Goal: Information Seeking & Learning: Learn about a topic

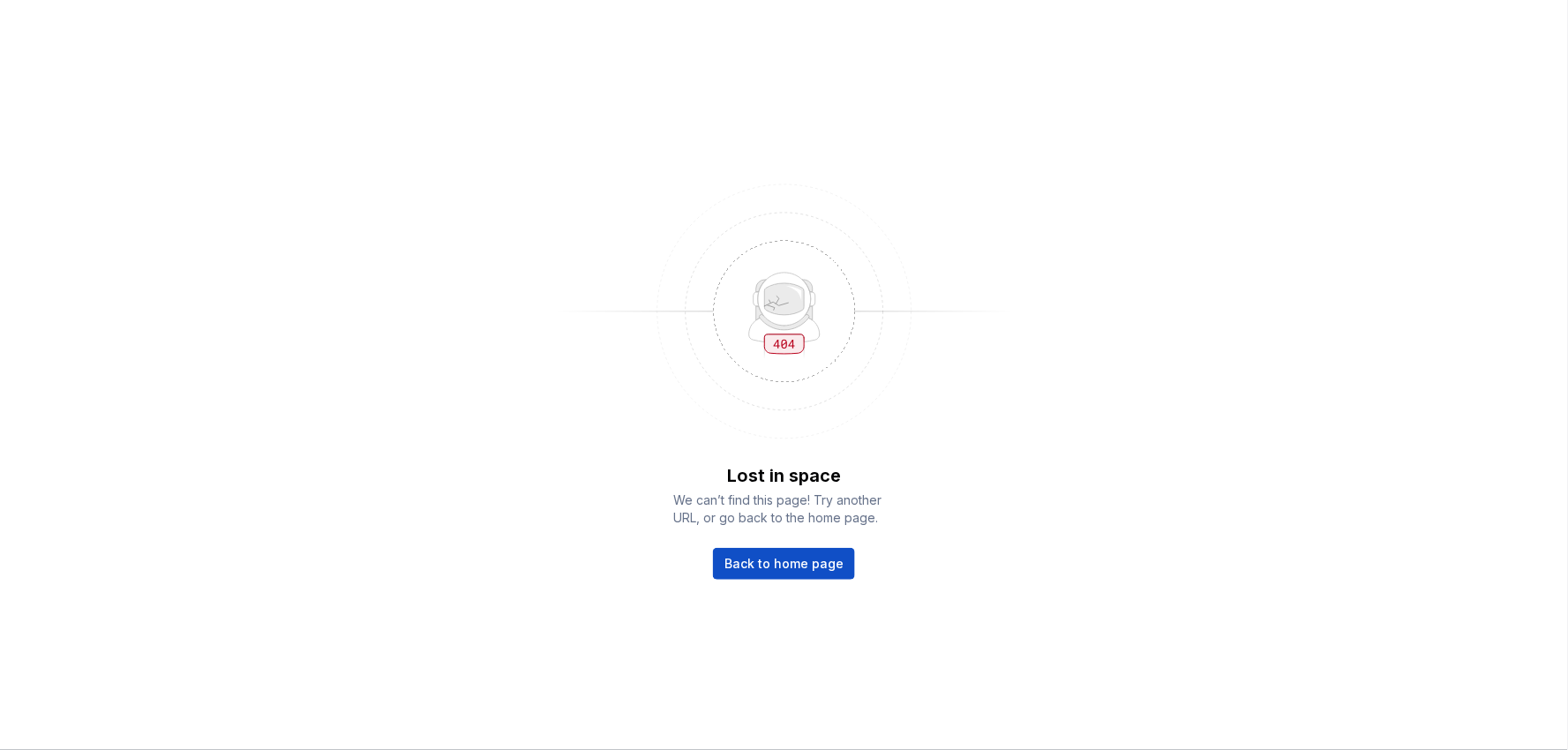
click at [784, 543] on div "Lost in space We can’t find this page! Try another URL, or go back to the home …" at bounding box center [784, 522] width 220 height 117
click at [773, 553] on link "Back to home page" at bounding box center [784, 563] width 142 height 31
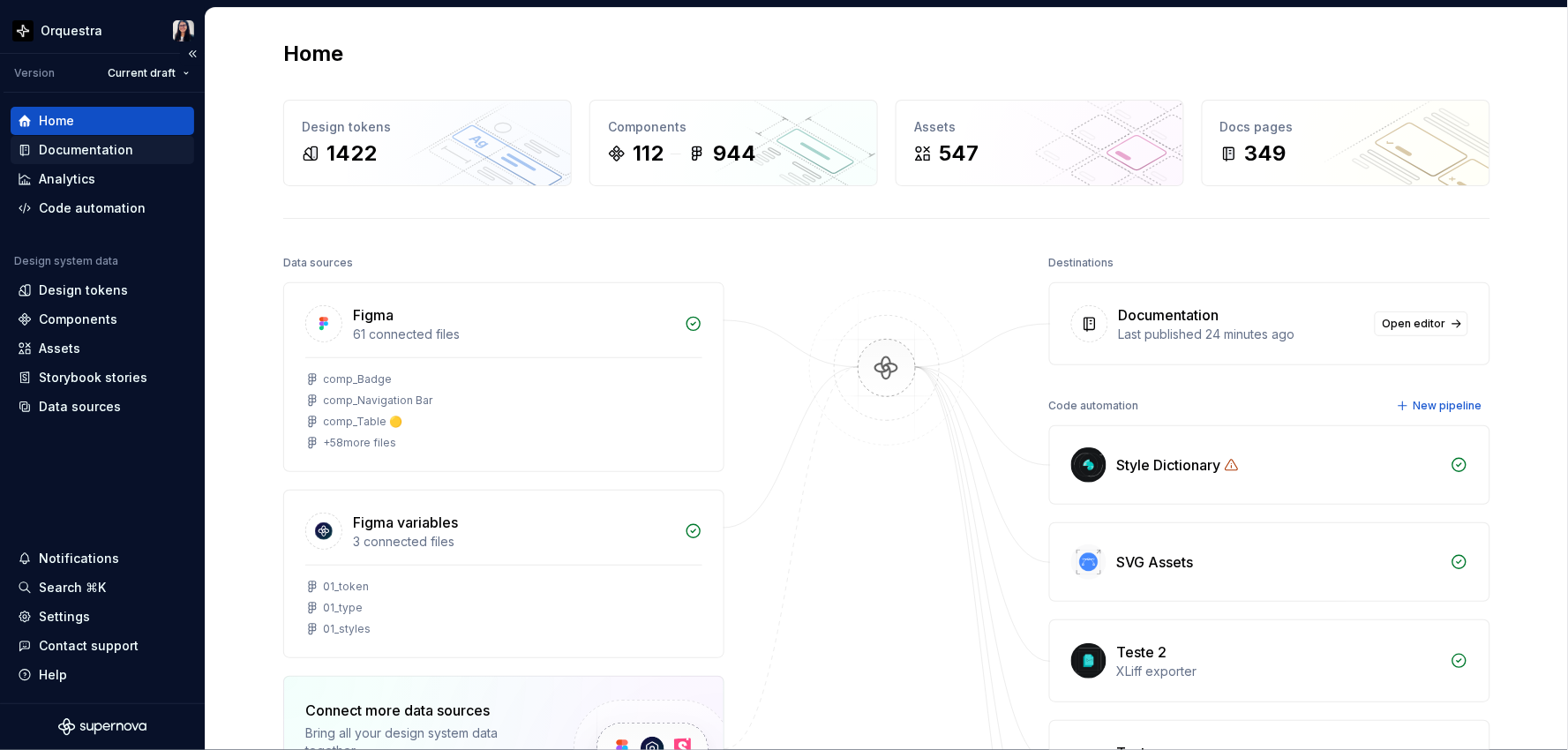
click at [74, 144] on div "Documentation" at bounding box center [86, 150] width 94 height 18
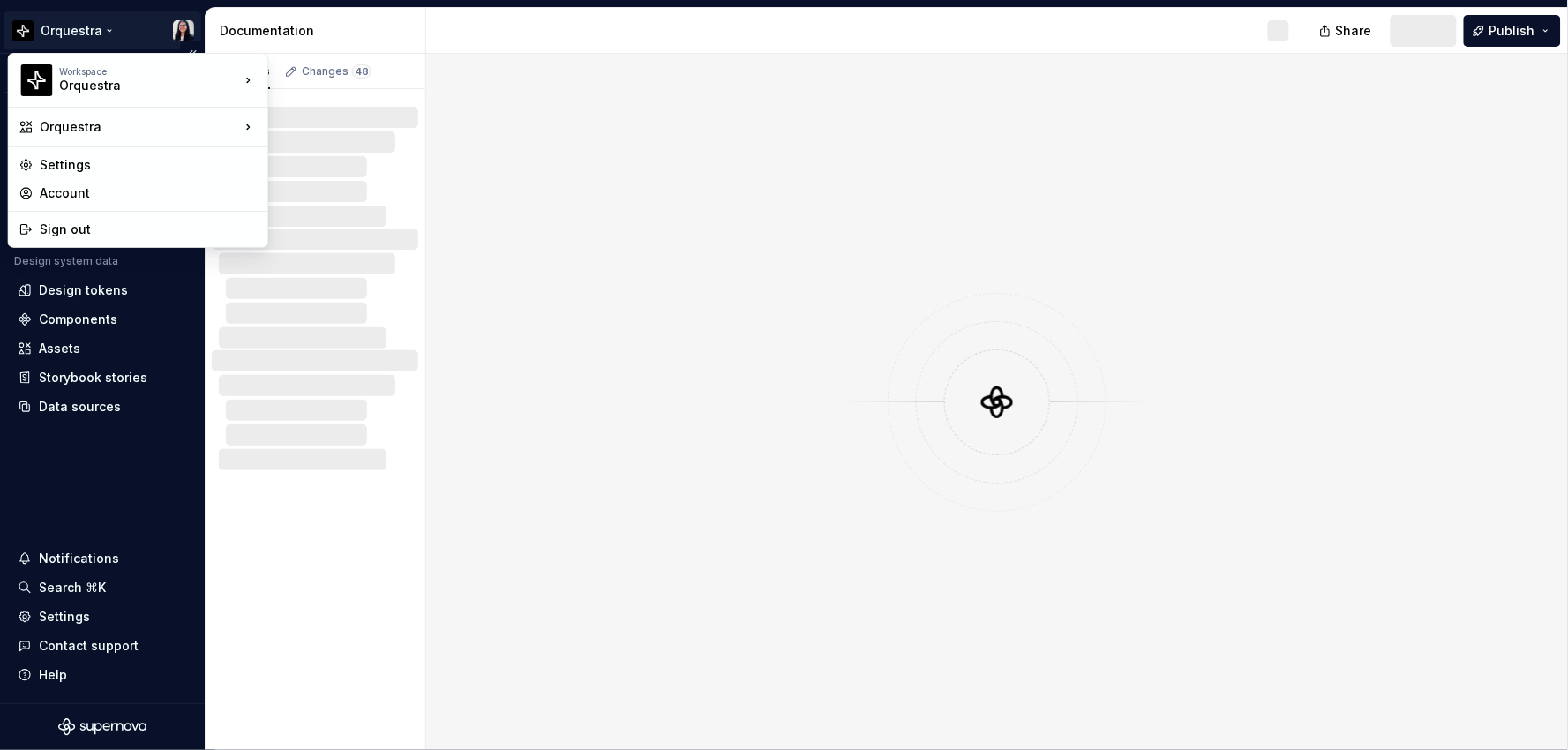
click at [90, 25] on html "Orquestra Version Current draft Home Documentation Analytics Code automation De…" at bounding box center [784, 375] width 1568 height 750
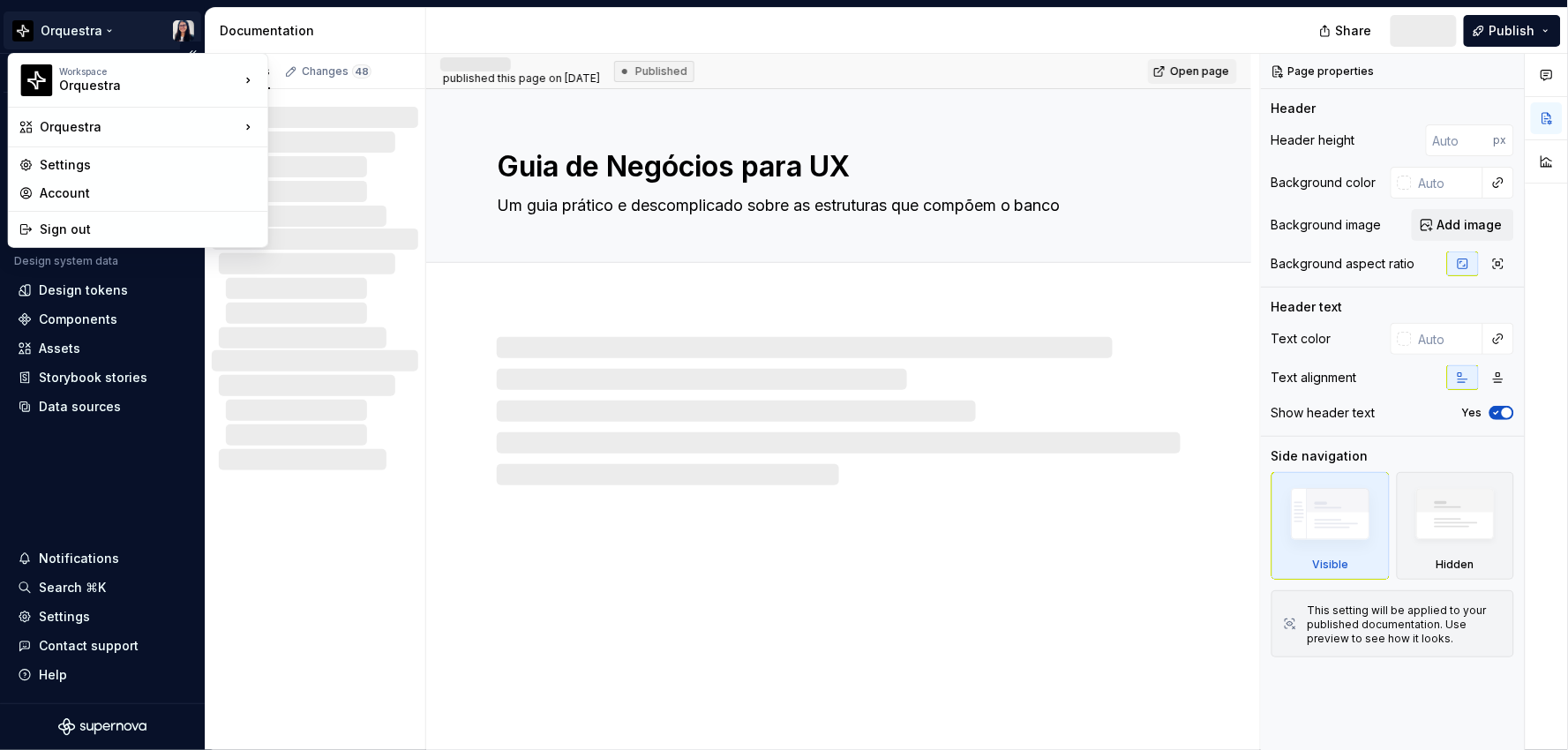
click at [90, 25] on html "Orquestra Version Current draft Home Documentation Analytics Code automation De…" at bounding box center [784, 375] width 1568 height 750
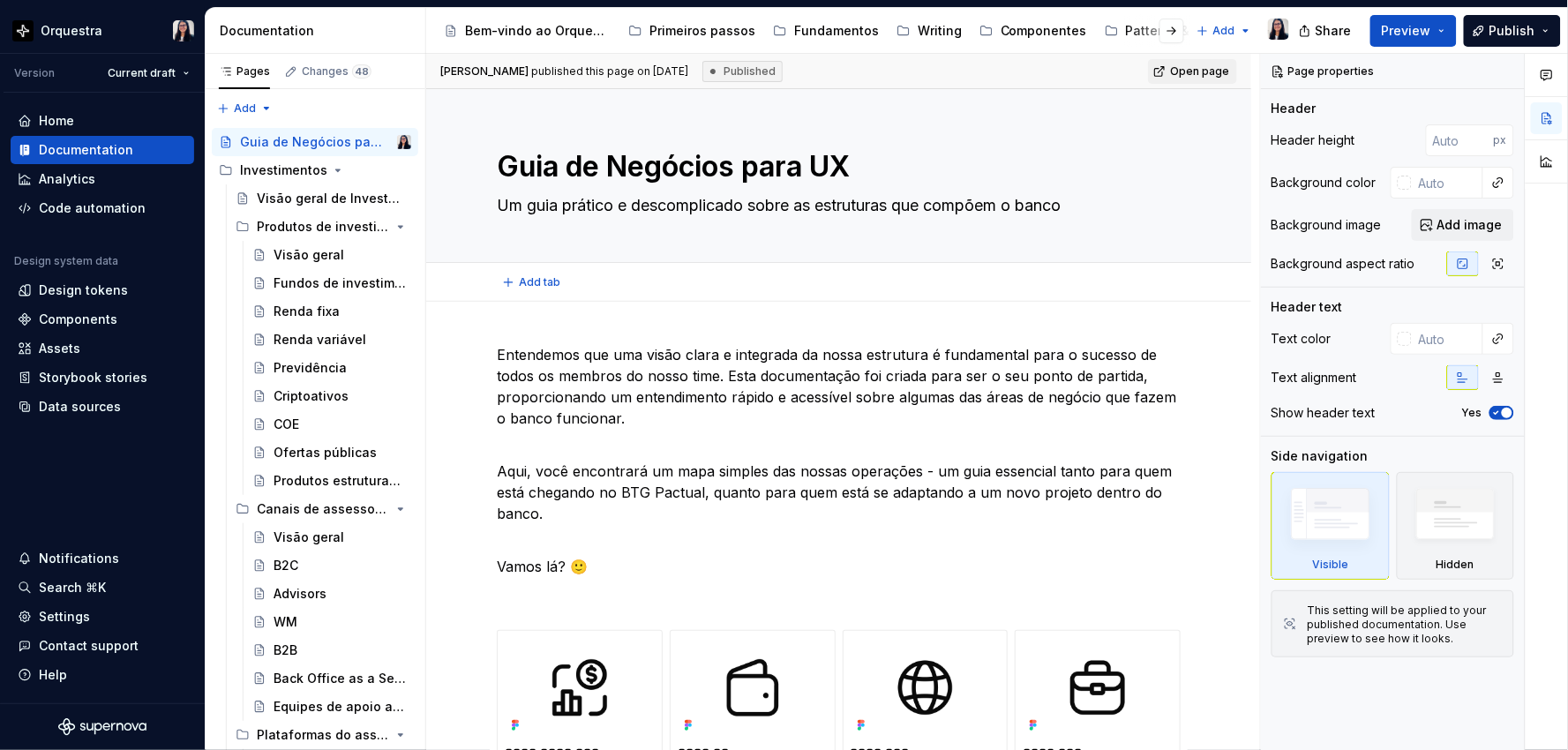
type textarea "*"
